Goal: Use online tool/utility: Utilize a website feature to perform a specific function

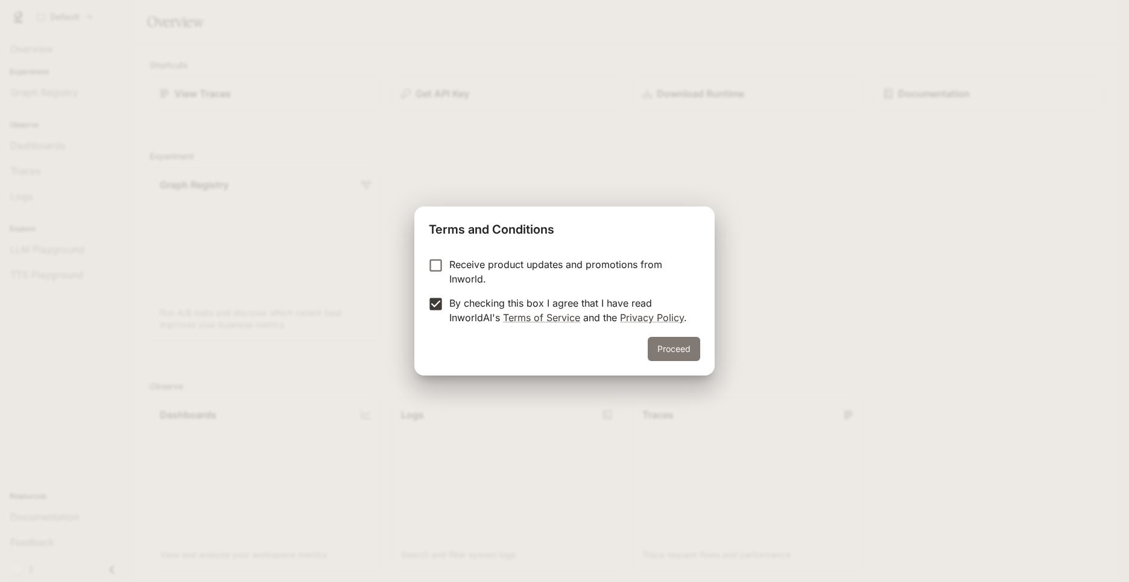
click at [692, 346] on button "Proceed" at bounding box center [674, 349] width 52 height 24
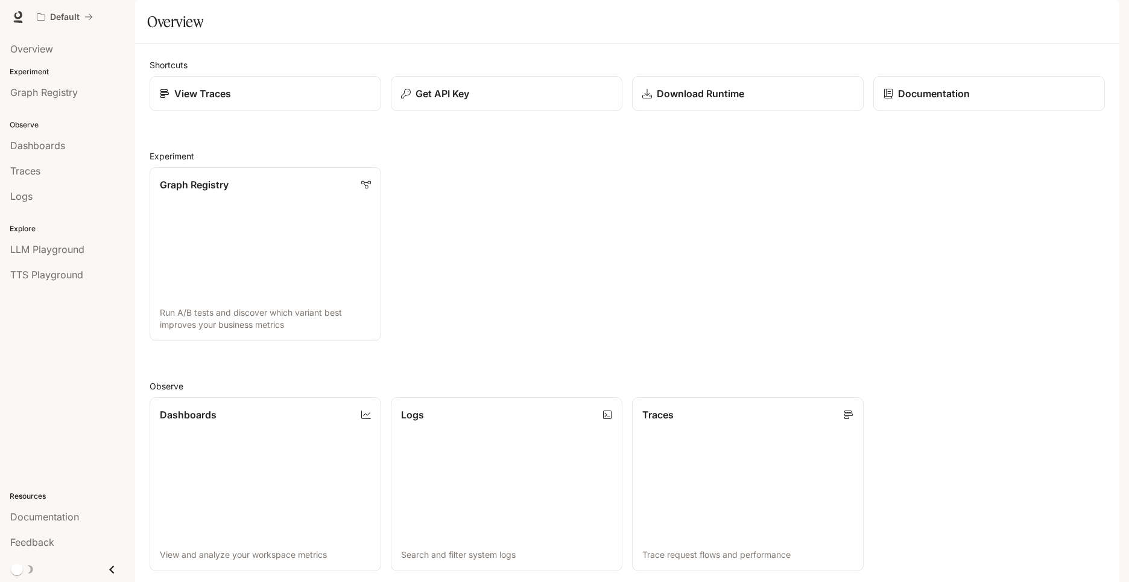
scroll to position [32, 0]
click at [1105, 18] on img "button" at bounding box center [1102, 16] width 17 height 17
click at [977, 113] on span "API Keys" at bounding box center [1027, 113] width 156 height 12
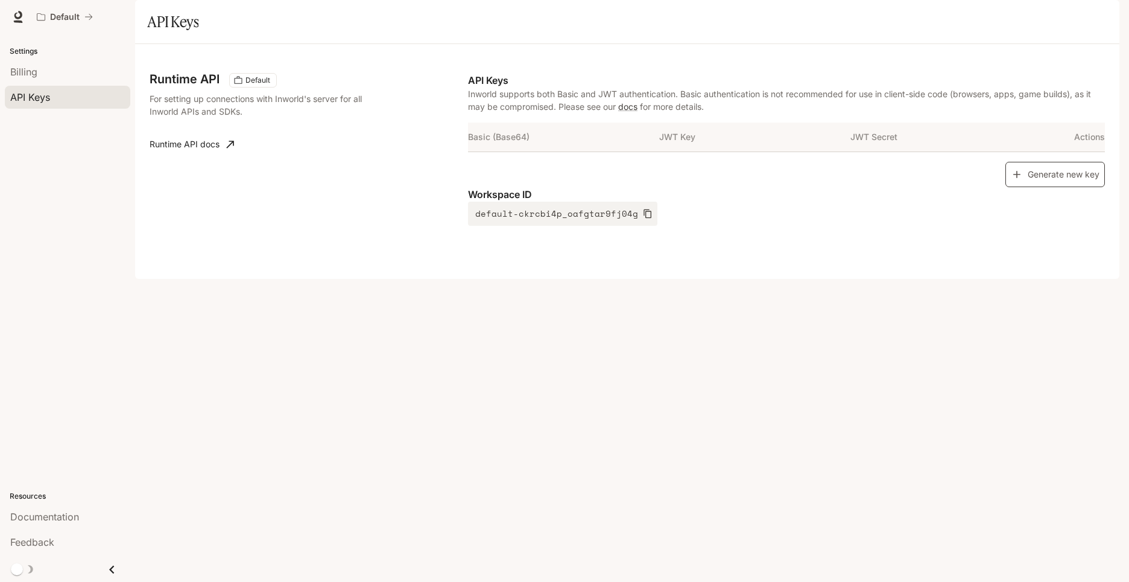
click at [1041, 188] on button "Generate new key" at bounding box center [1056, 175] width 100 height 26
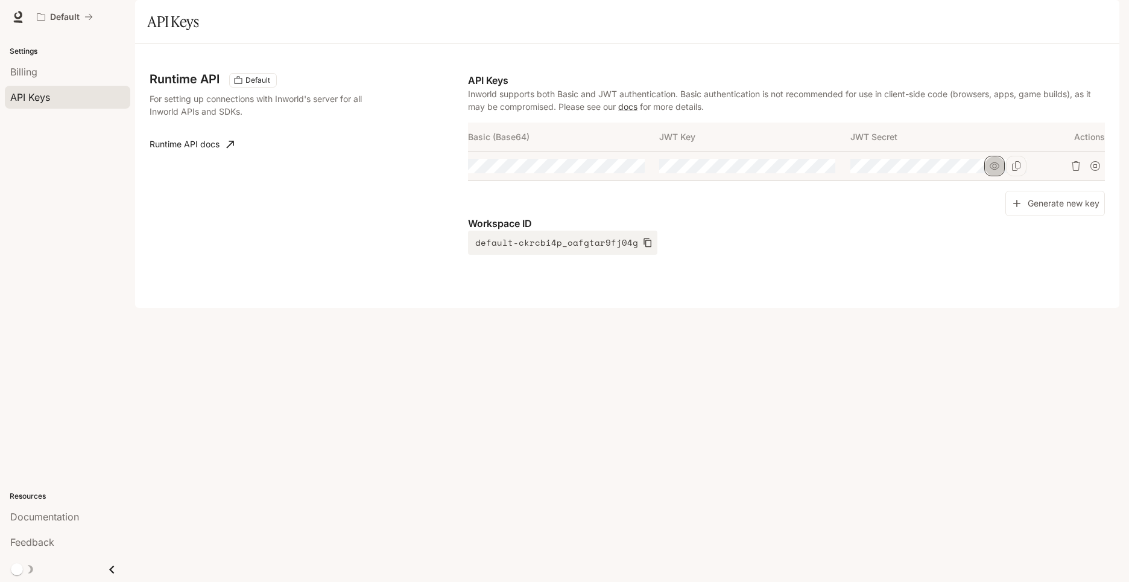
click at [990, 171] on icon "button" at bounding box center [995, 166] width 10 height 10
click at [616, 176] on button "button" at bounding box center [613, 166] width 21 height 21
click at [638, 171] on icon "Copy Basic (Base64)" at bounding box center [635, 166] width 10 height 10
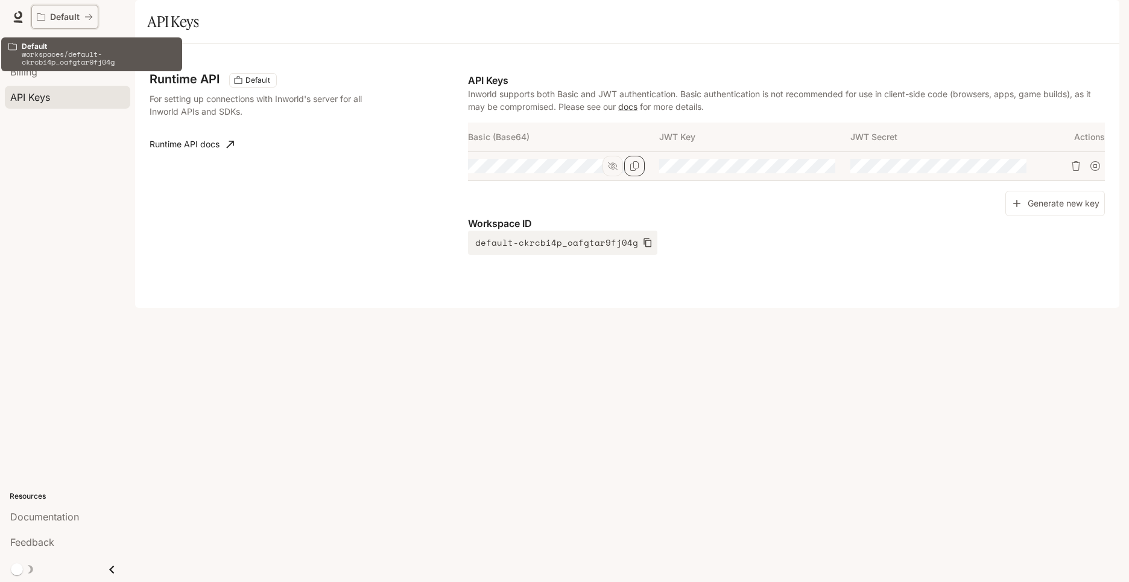
click at [59, 22] on p "Default" at bounding box center [65, 17] width 30 height 10
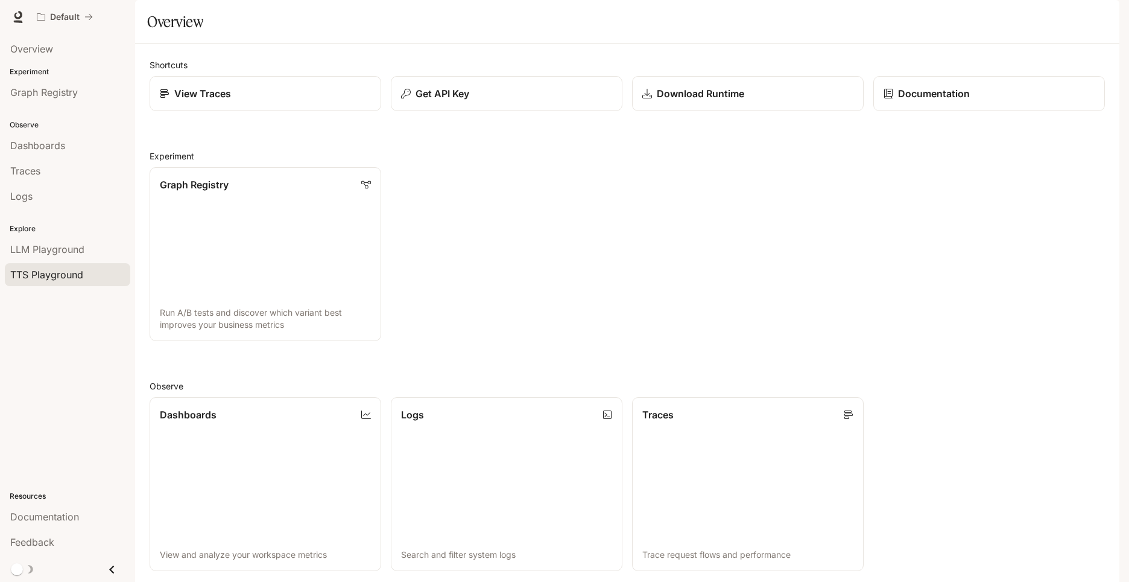
click at [66, 279] on span "TTS Playground" at bounding box center [46, 274] width 73 height 14
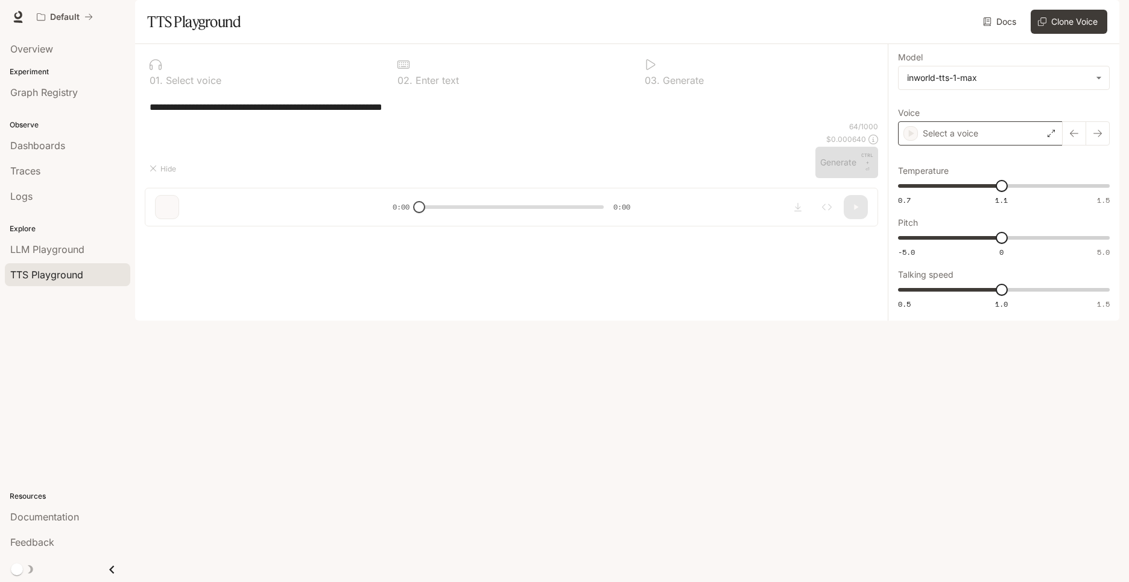
click at [979, 145] on div "Select a voice" at bounding box center [980, 133] width 165 height 24
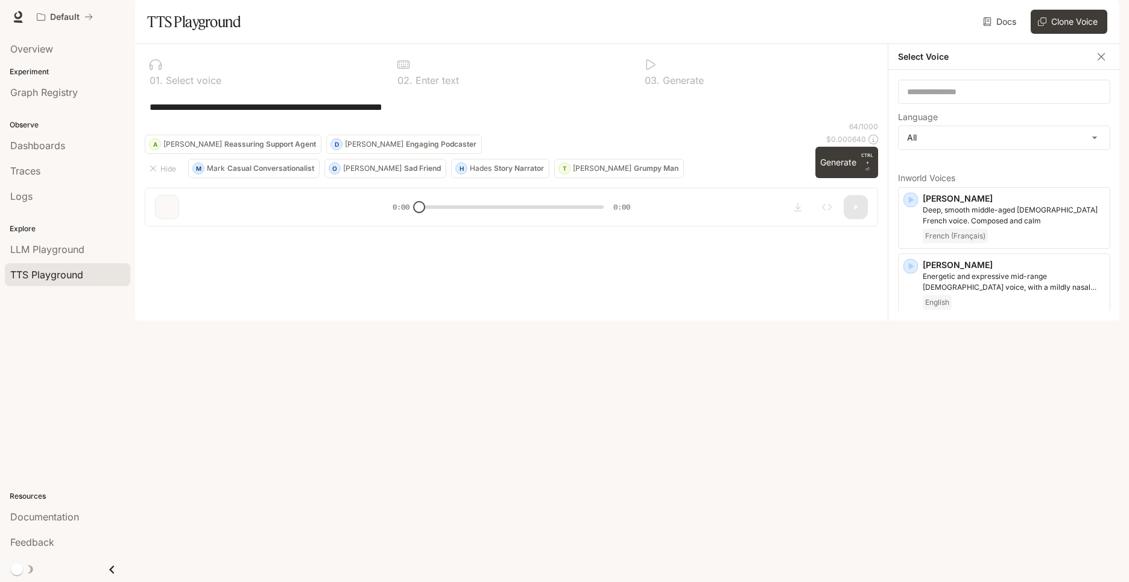
click at [861, 121] on div "**********" at bounding box center [512, 106] width 734 height 29
click at [1105, 63] on icon "button" at bounding box center [1102, 57] width 12 height 12
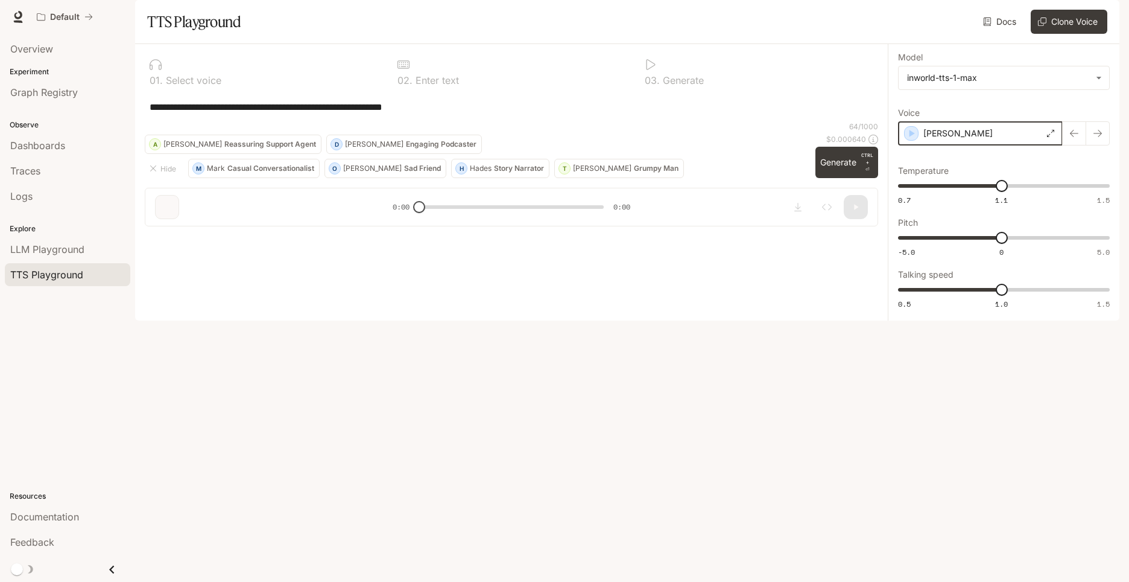
click at [916, 139] on icon "button" at bounding box center [912, 133] width 12 height 12
drag, startPoint x: 473, startPoint y: 142, endPoint x: 107, endPoint y: 125, distance: 366.6
click at [135, 125] on main "**********" at bounding box center [627, 160] width 985 height 320
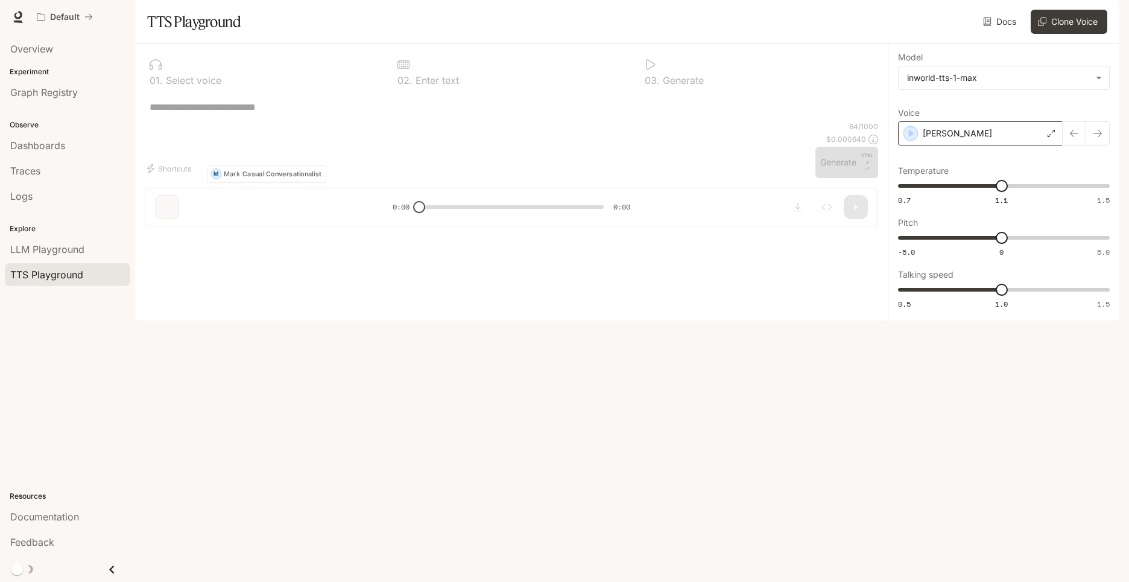
type textarea "*"
click at [306, 114] on textarea at bounding box center [512, 107] width 724 height 14
paste textarea "**********"
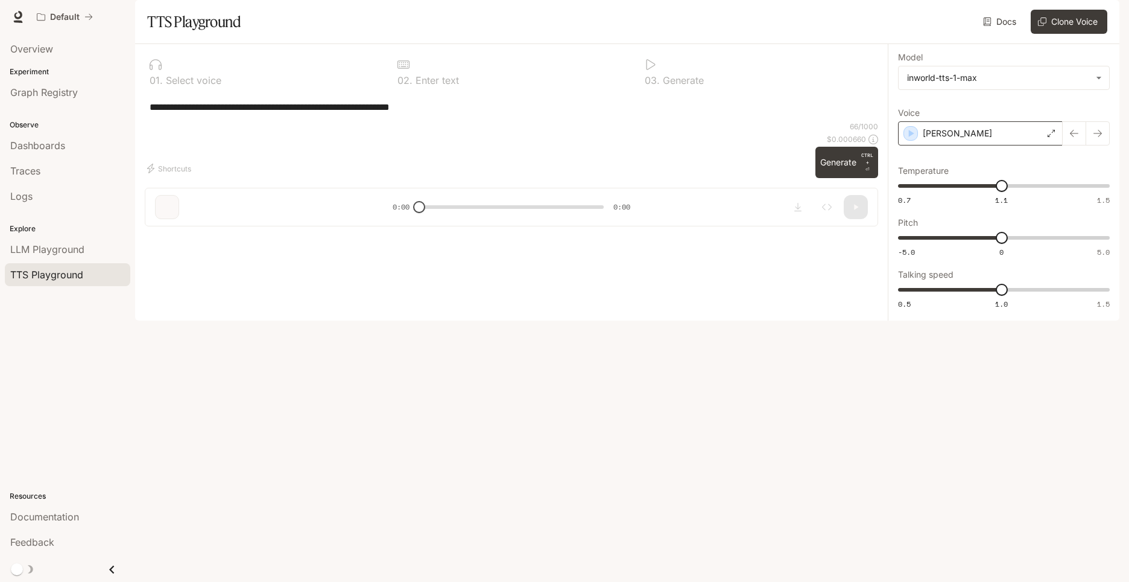
type textarea "**********"
click at [912, 139] on icon "button" at bounding box center [912, 133] width 12 height 12
click at [834, 178] on button "Generate CTRL + ⏎" at bounding box center [847, 162] width 63 height 31
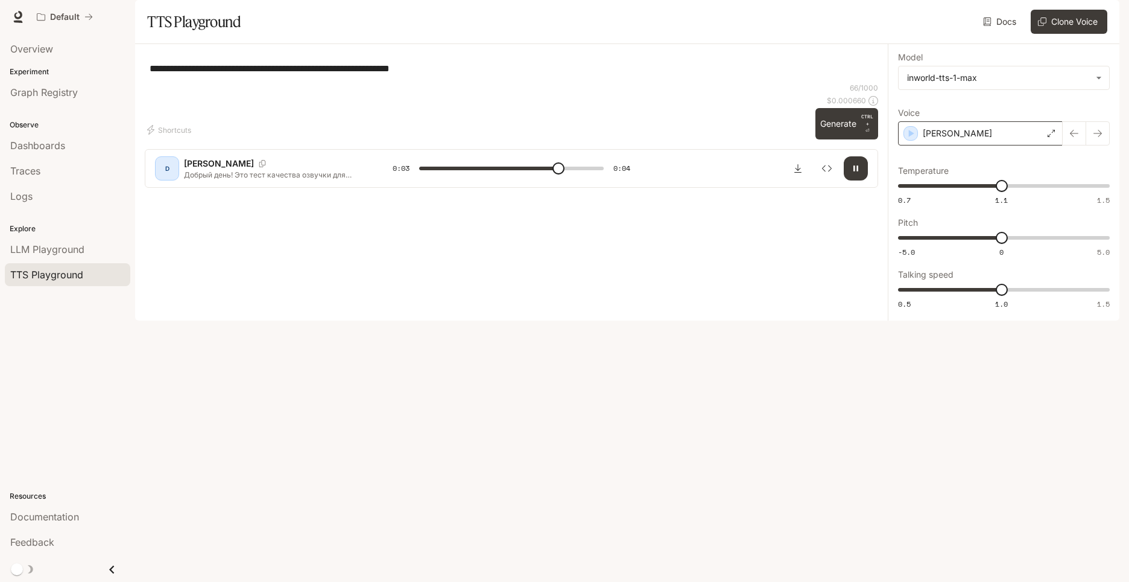
click at [964, 145] on div "[PERSON_NAME]" at bounding box center [980, 133] width 165 height 24
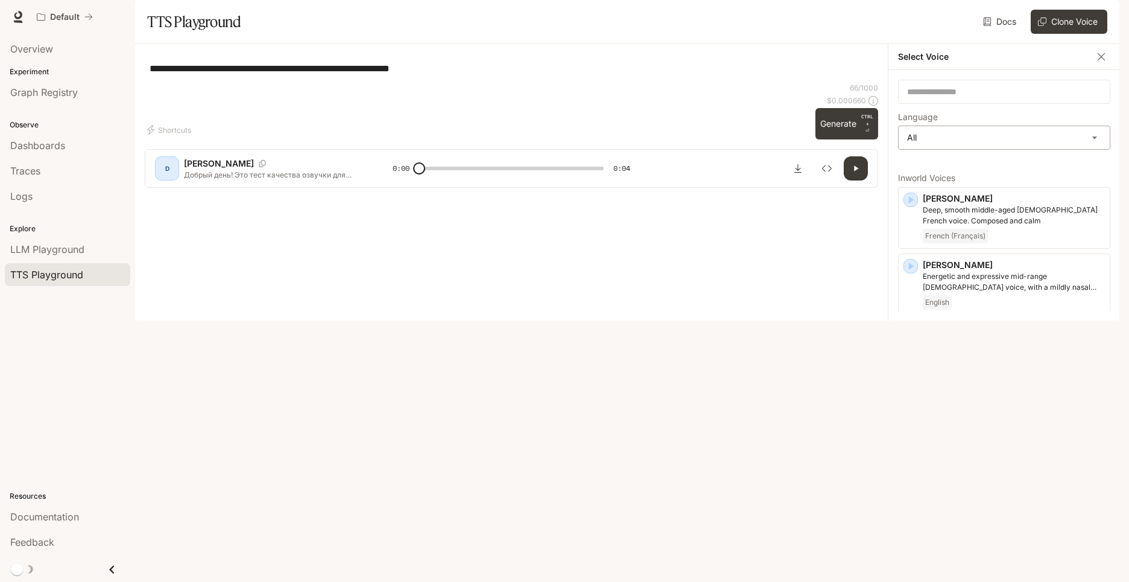
click at [968, 177] on body "**********" at bounding box center [564, 291] width 1129 height 582
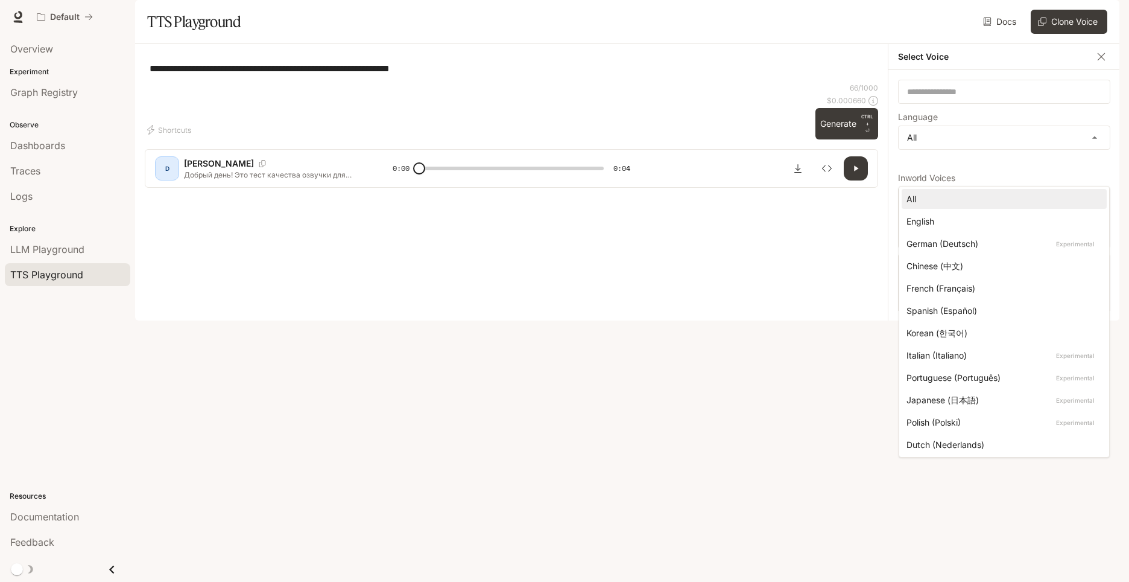
click at [935, 127] on div at bounding box center [564, 291] width 1129 height 582
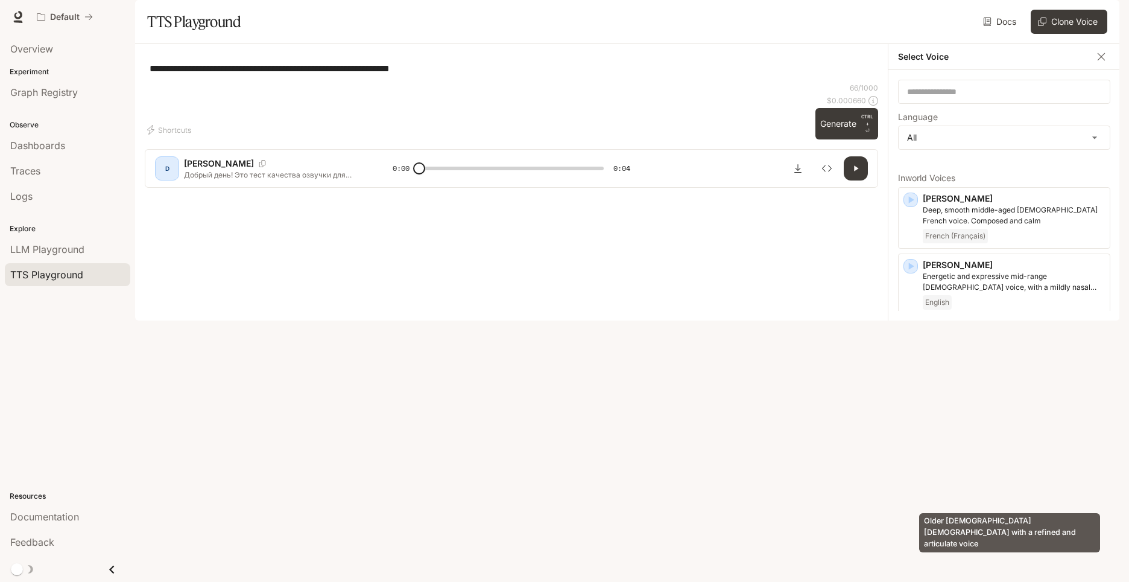
click at [994, 481] on p "Older [DEMOGRAPHIC_DATA] [DEMOGRAPHIC_DATA] with a refined and articulate voice" at bounding box center [1014, 470] width 182 height 22
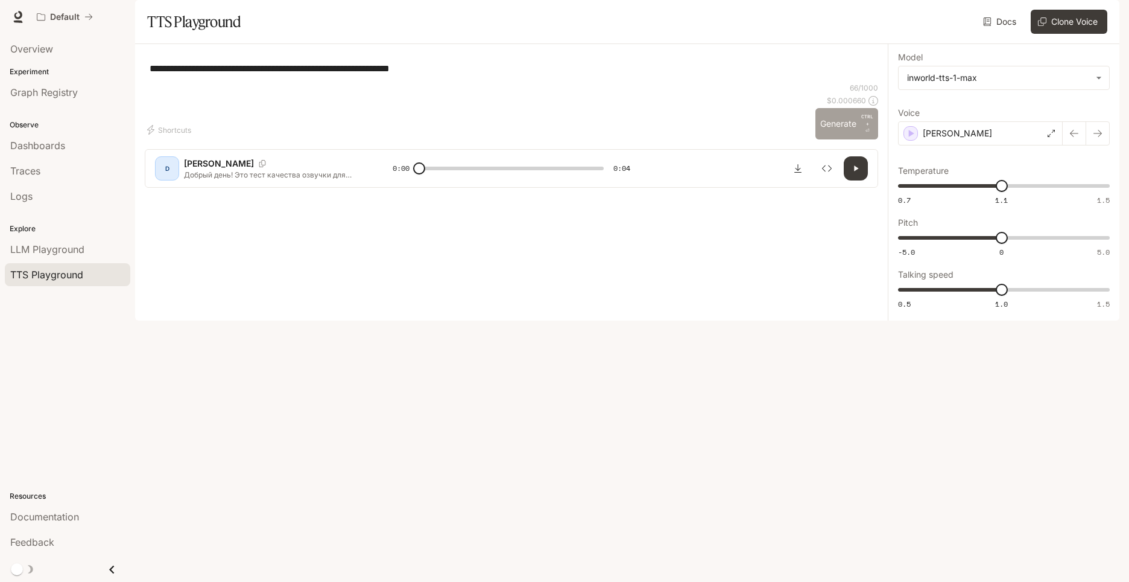
click at [842, 139] on button "Generate CTRL + ⏎" at bounding box center [847, 123] width 63 height 31
type input "*"
